Goal: Information Seeking & Learning: Check status

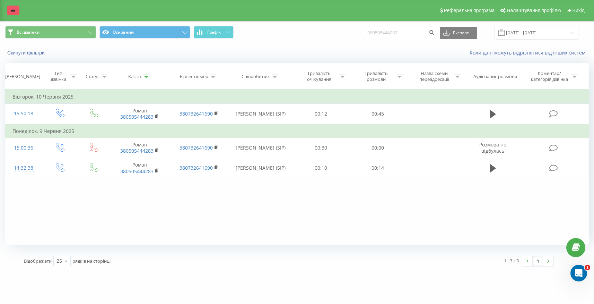
click at [17, 12] on link at bounding box center [13, 11] width 12 height 10
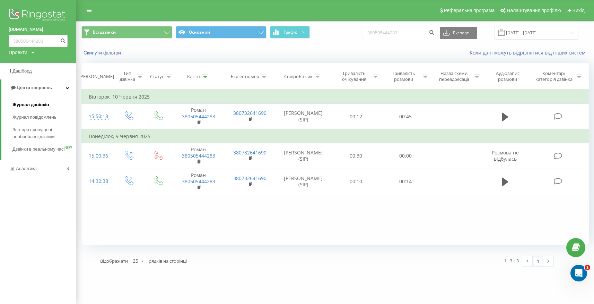
click at [35, 105] on span "Журнал дзвінків" at bounding box center [30, 104] width 37 height 7
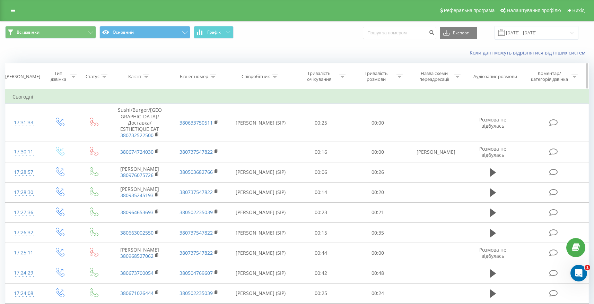
click at [278, 75] on div "Співробітник" at bounding box center [261, 76] width 64 height 6
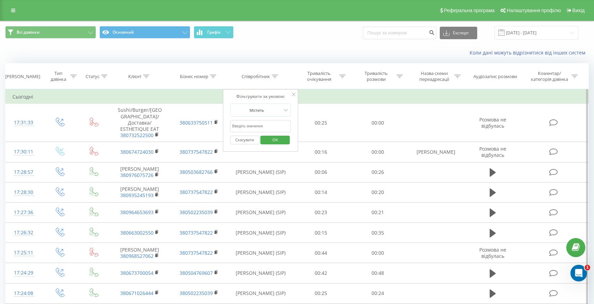
click at [262, 125] on input "text" at bounding box center [260, 126] width 61 height 12
type input "korol"
click at [271, 140] on span "OK" at bounding box center [275, 139] width 19 height 11
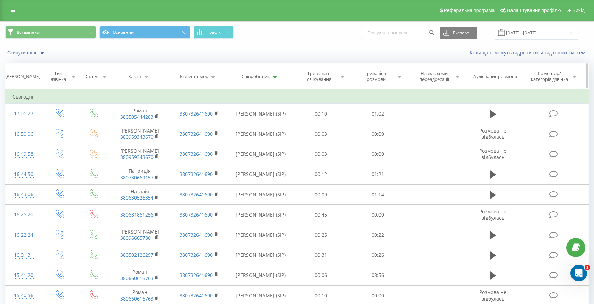
click at [402, 78] on div "Тривалість розмови" at bounding box center [377, 76] width 57 height 12
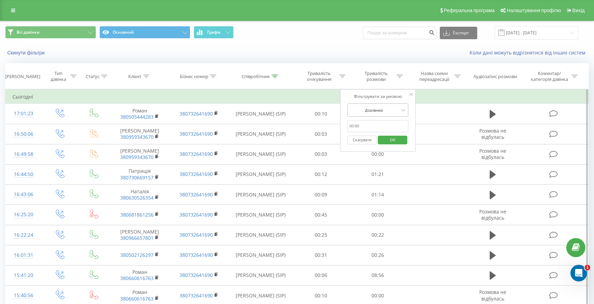
click at [388, 109] on div at bounding box center [373, 110] width 49 height 7
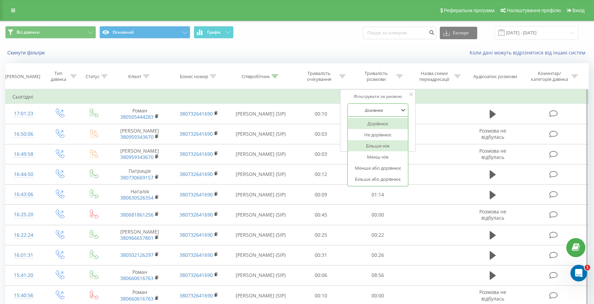
click at [382, 145] on div "Більше ніж" at bounding box center [378, 145] width 60 height 11
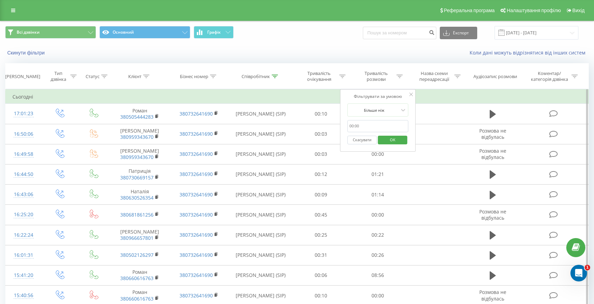
click at [386, 129] on input "text" at bounding box center [377, 126] width 61 height 12
type input "00:10"
click at [389, 139] on span "OK" at bounding box center [392, 139] width 19 height 11
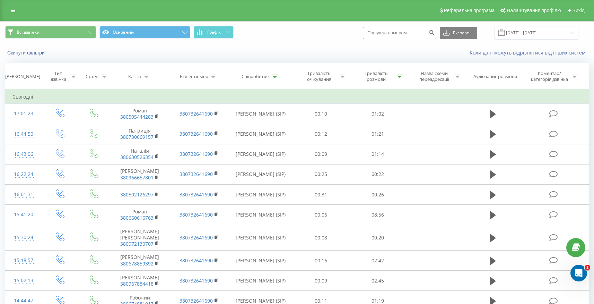
click at [420, 27] on input at bounding box center [399, 33] width 73 height 12
paste input "[PHONE_NUMBER]"
type input "[PHONE_NUMBER]"
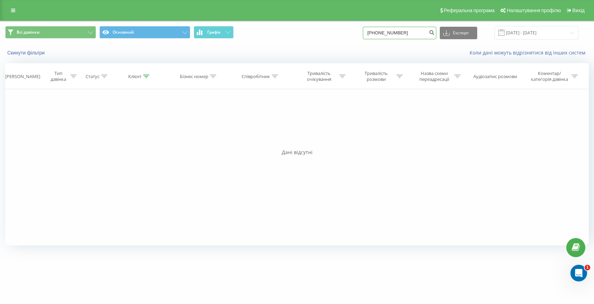
click at [410, 32] on input "[PHONE_NUMBER]" at bounding box center [399, 33] width 73 height 12
click at [389, 33] on input "[PHONE_NUMBER]" at bounding box center [399, 33] width 73 height 12
type input "380681861256"
